Goal: Check status

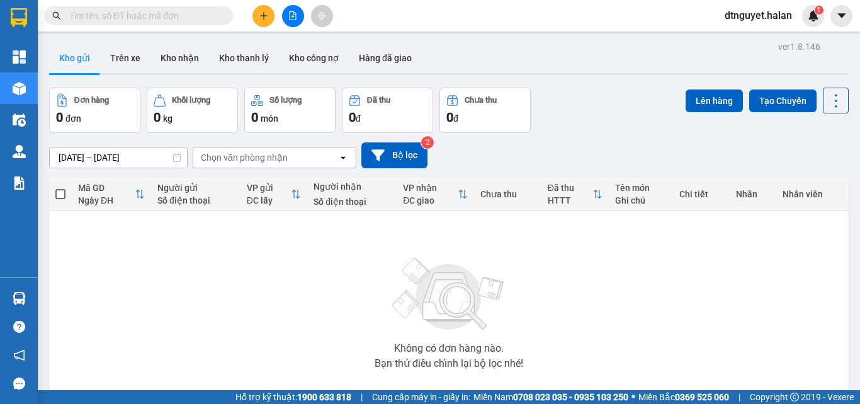
click at [89, 14] on input "text" at bounding box center [143, 16] width 149 height 14
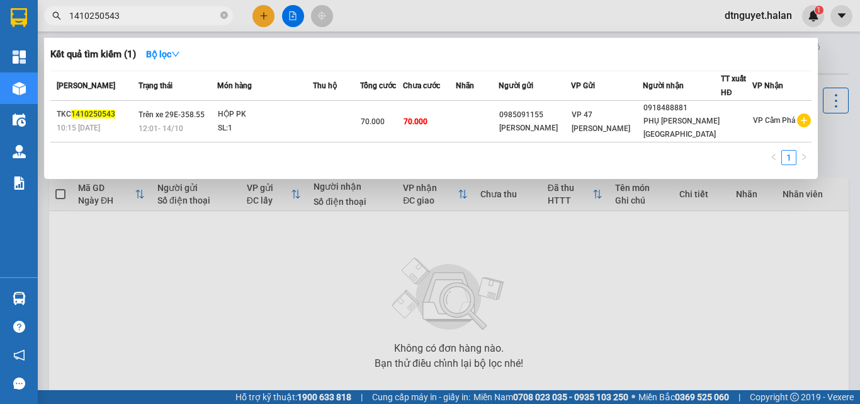
type input "1410250543"
drag, startPoint x: 742, startPoint y: 263, endPoint x: 601, endPoint y: 329, distance: 155.8
click at [740, 263] on div at bounding box center [430, 202] width 860 height 404
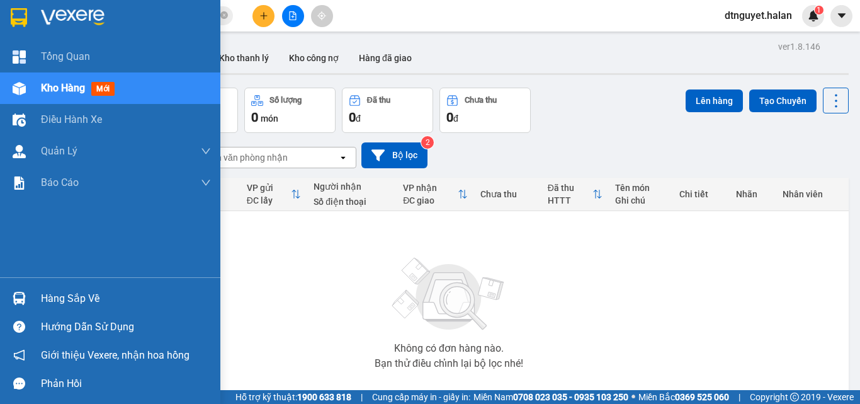
click at [14, 297] on img at bounding box center [19, 297] width 13 height 13
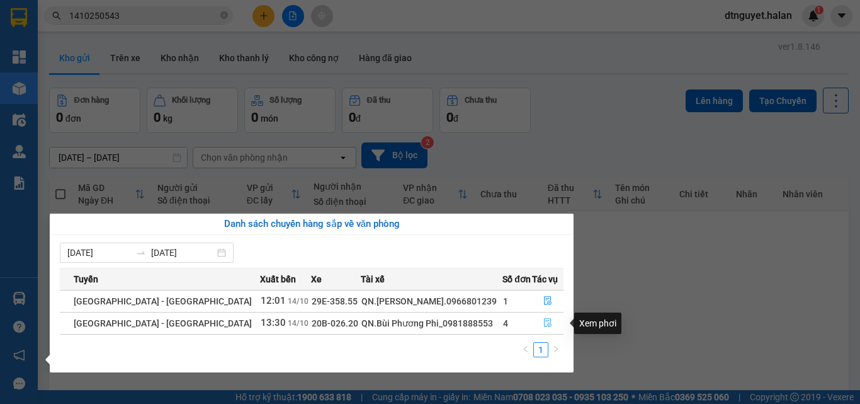
click at [543, 323] on icon "file-done" at bounding box center [547, 322] width 9 height 9
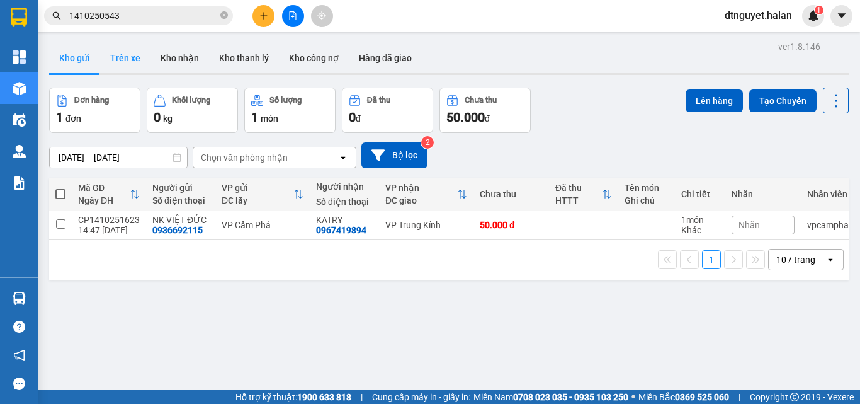
click at [123, 57] on button "Trên xe" at bounding box center [125, 58] width 50 height 30
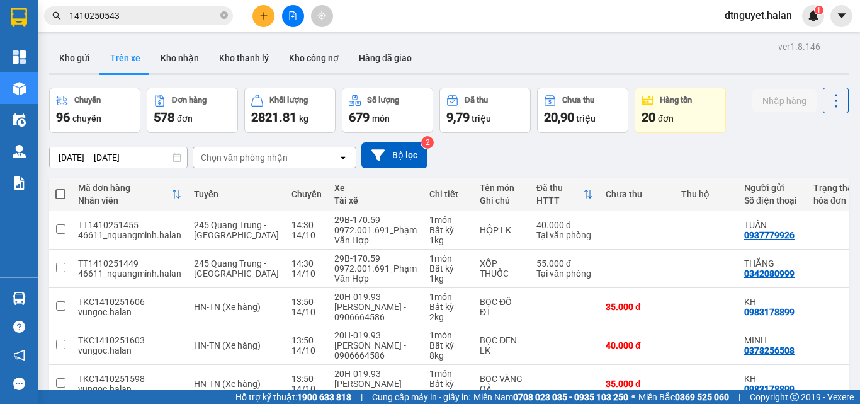
click at [304, 158] on div "Chọn văn phòng nhận" at bounding box center [265, 157] width 145 height 20
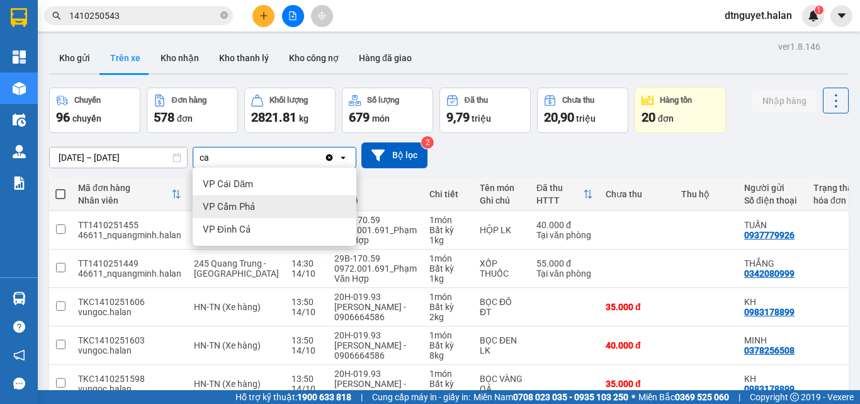
type input "ca"
click at [269, 210] on div "VP Cẩm Phả" at bounding box center [275, 206] width 164 height 23
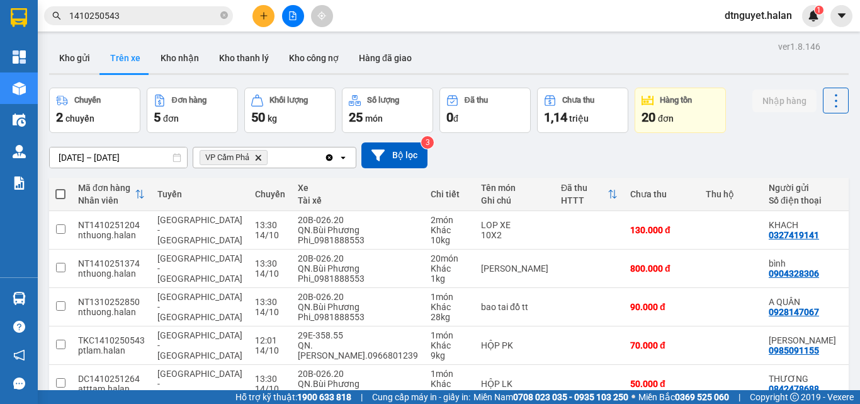
click at [286, 154] on div "VP Cẩm Phả Delete" at bounding box center [258, 157] width 131 height 20
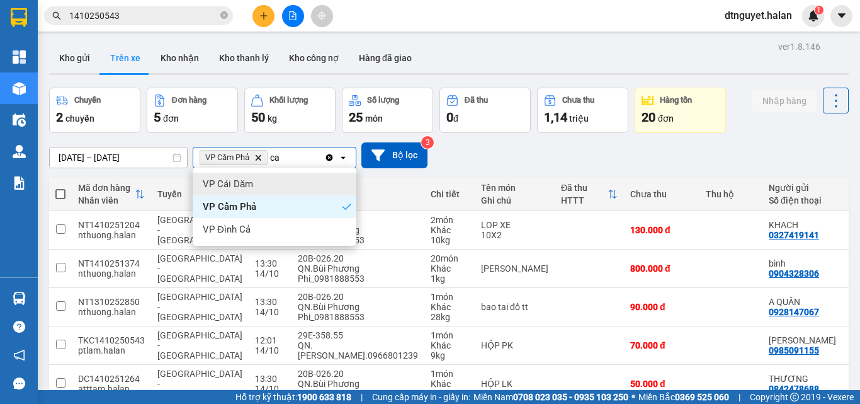
type input "ca"
click at [253, 185] on div "VP Cái Dăm" at bounding box center [275, 184] width 164 height 23
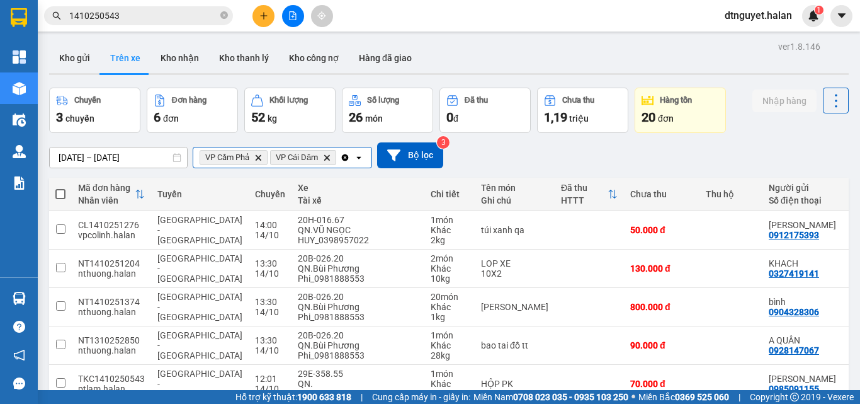
click at [340, 159] on div "VP Cẩm Phả Delete VP Cái Dăm Delete" at bounding box center [266, 157] width 147 height 20
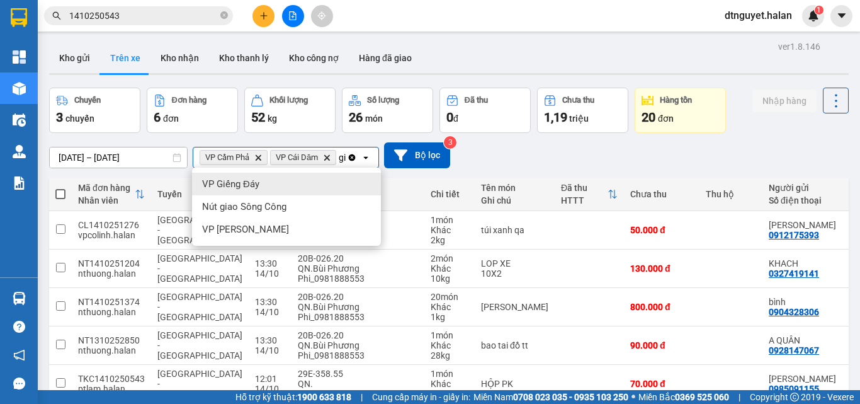
type input "gi"
click at [255, 185] on span "VP Giếng Đáy" at bounding box center [230, 184] width 57 height 13
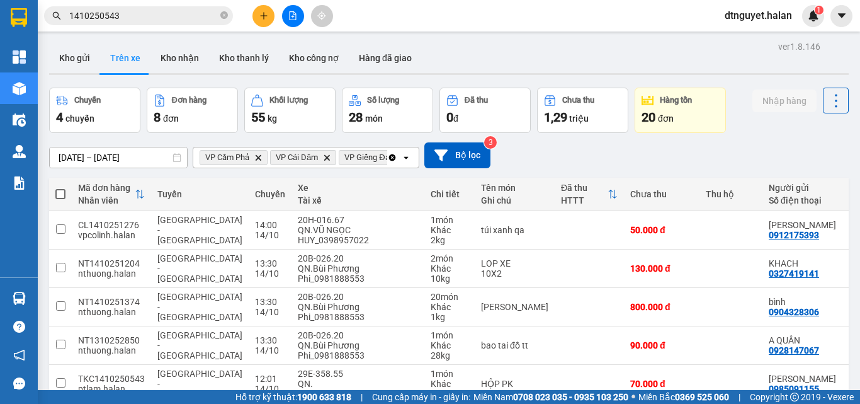
click at [384, 158] on span "VP Giếng Đáy" at bounding box center [368, 157] width 48 height 10
click at [400, 156] on div "Clear all open" at bounding box center [402, 157] width 31 height 20
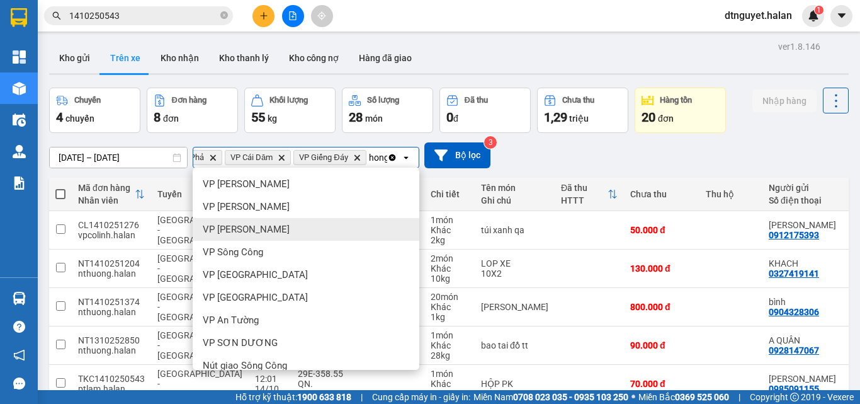
scroll to position [0, 50]
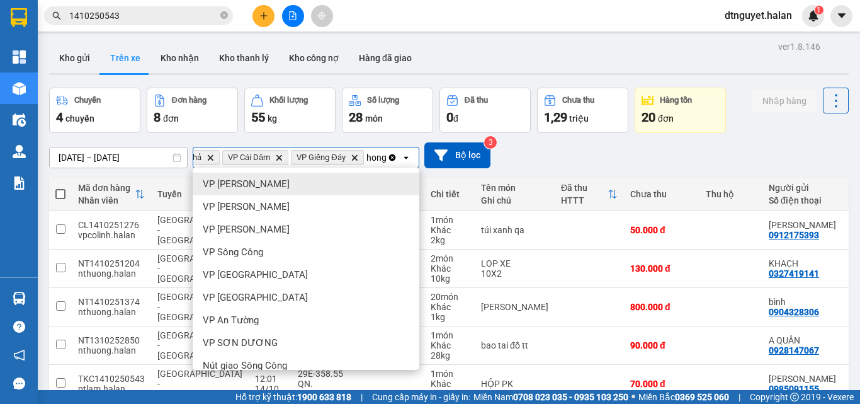
type input "hong"
click at [232, 183] on span "VP [PERSON_NAME]" at bounding box center [246, 184] width 87 height 13
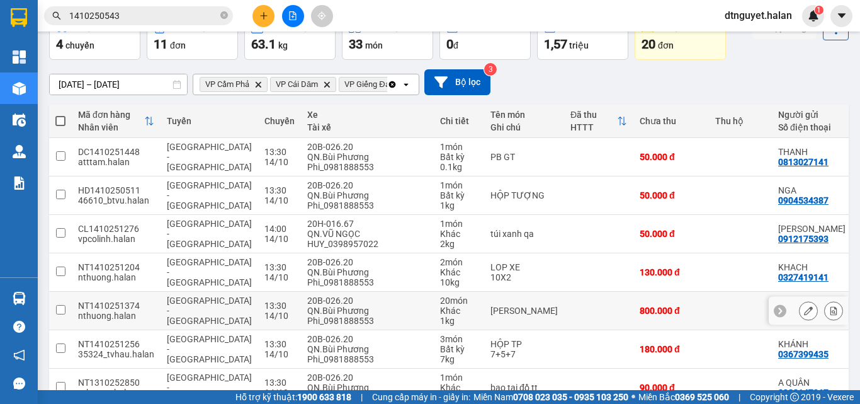
scroll to position [0, 0]
